Goal: Check status

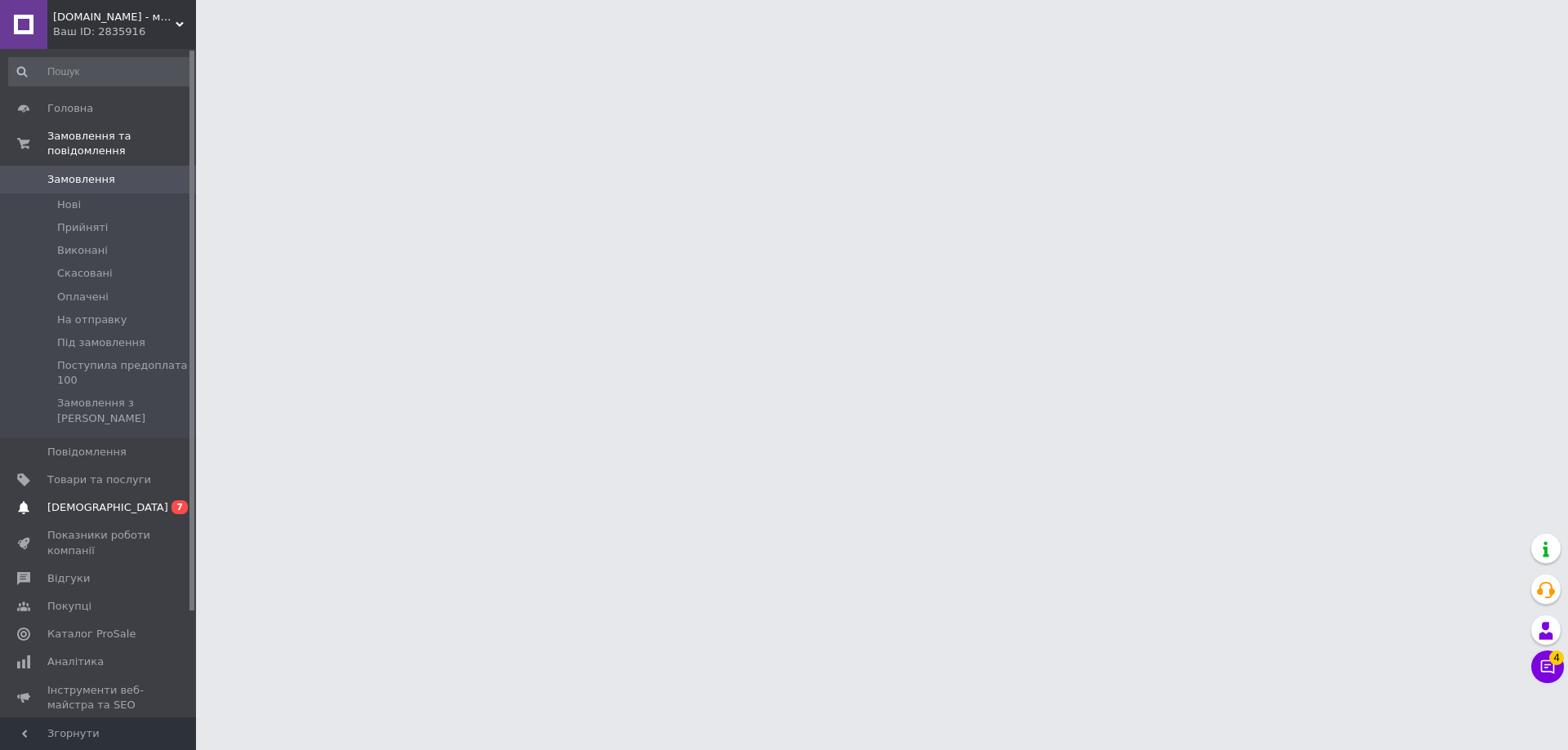
click at [78, 501] on span "[DEMOGRAPHIC_DATA]" at bounding box center [108, 508] width 121 height 15
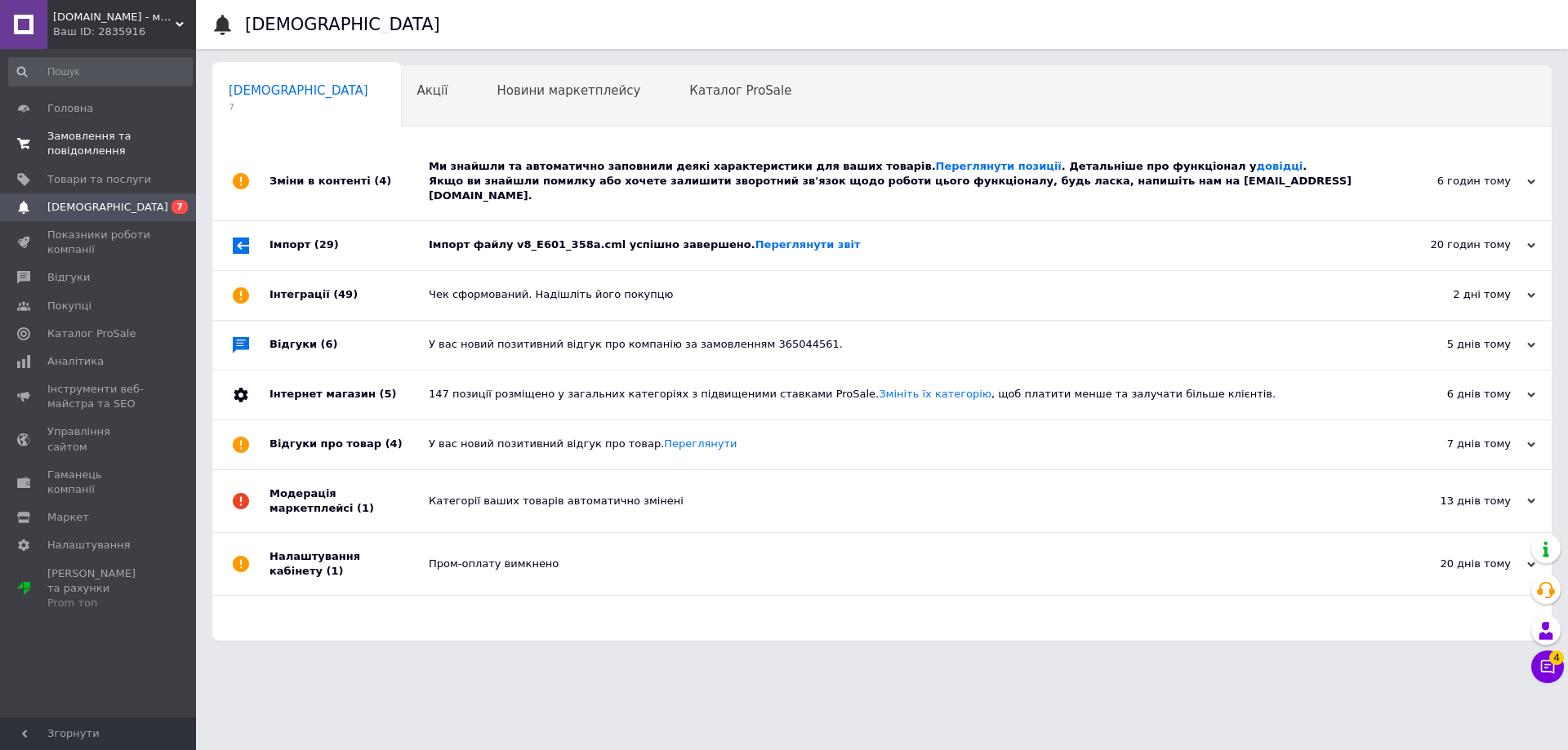
click at [108, 137] on span "Замовлення та повідомлення" at bounding box center [100, 143] width 104 height 29
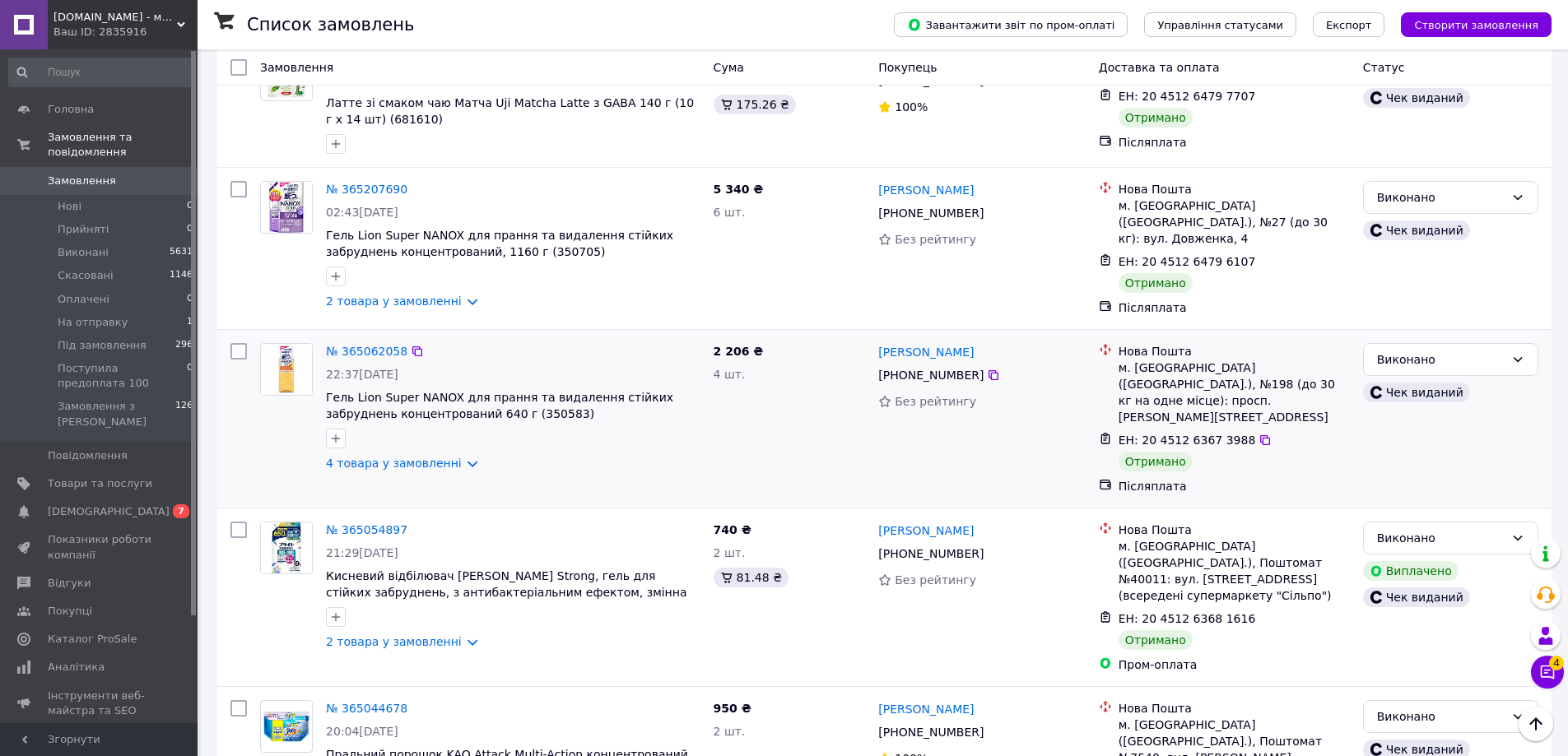
scroll to position [1536, 0]
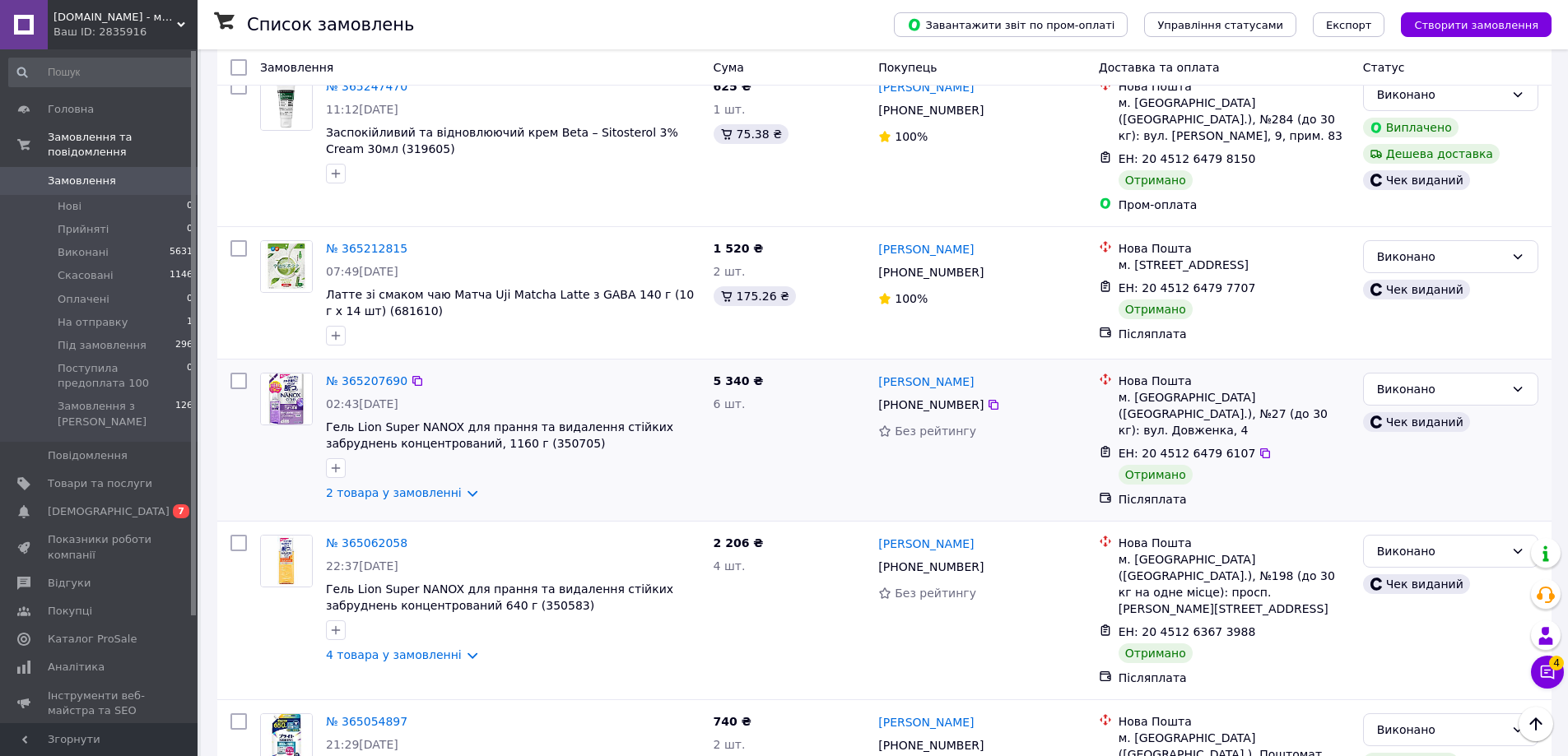
click at [1391, 412] on div "Чек виданий" at bounding box center [1416, 422] width 107 height 20
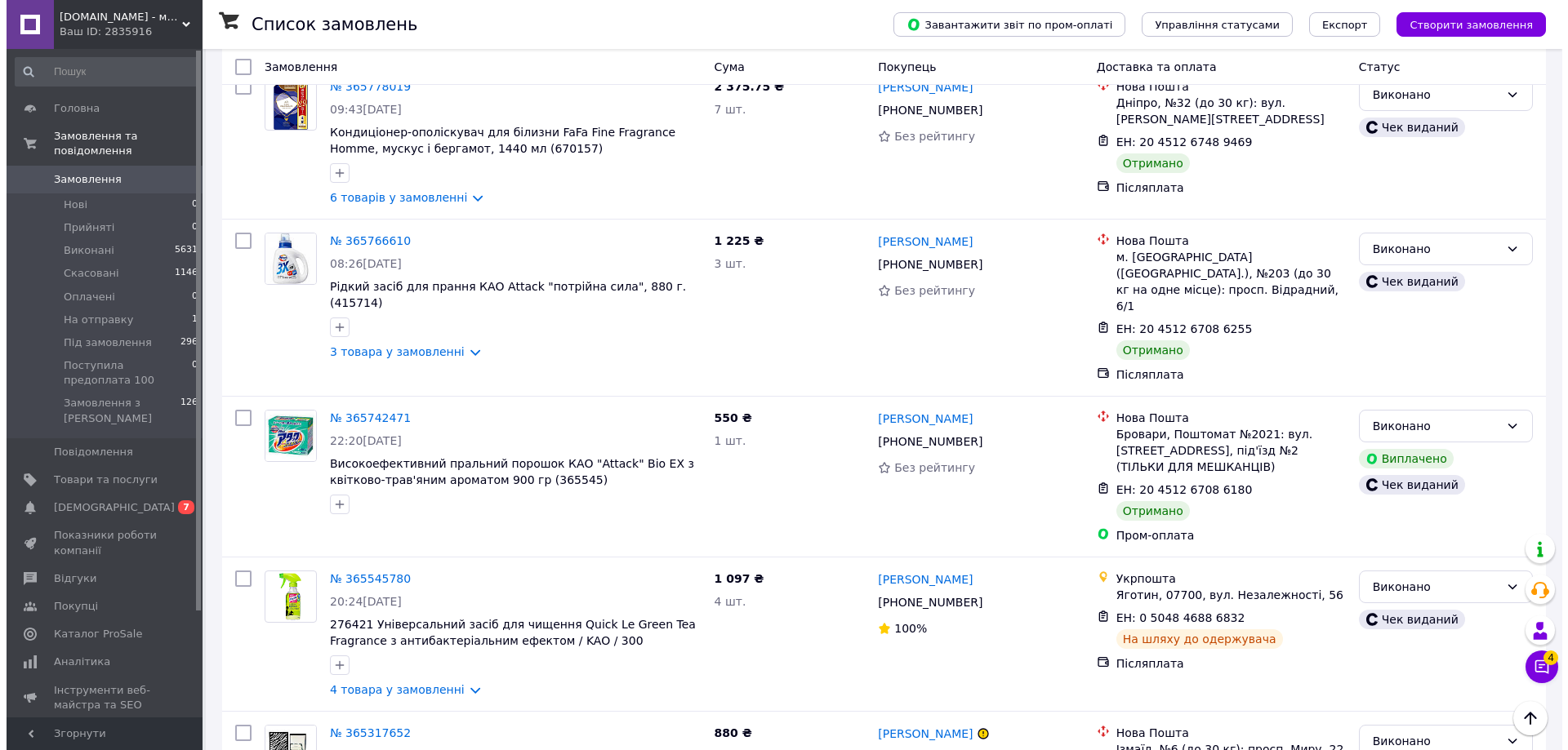
scroll to position [0, 0]
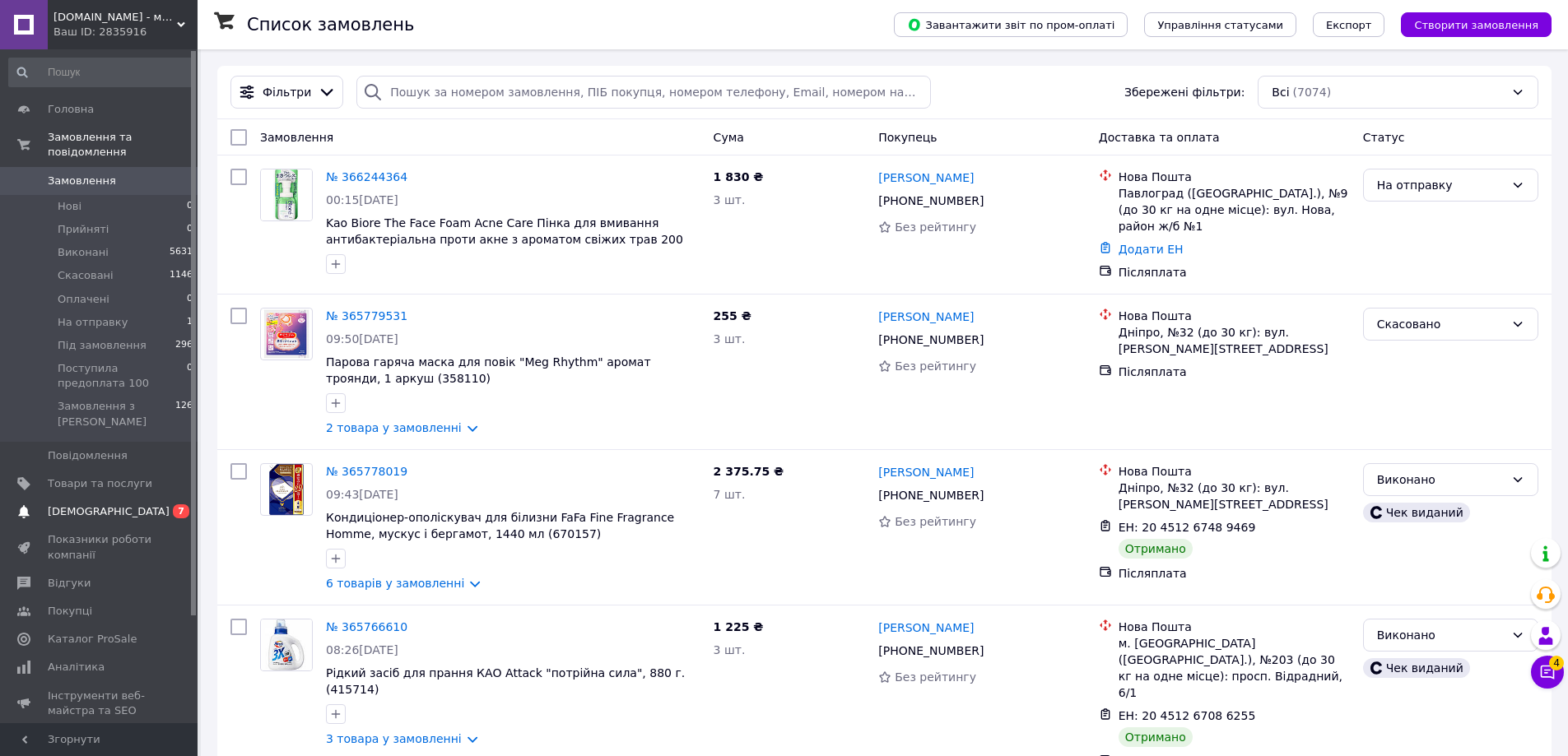
click at [117, 505] on span "[DEMOGRAPHIC_DATA]" at bounding box center [100, 512] width 105 height 15
